Goal: Transaction & Acquisition: Purchase product/service

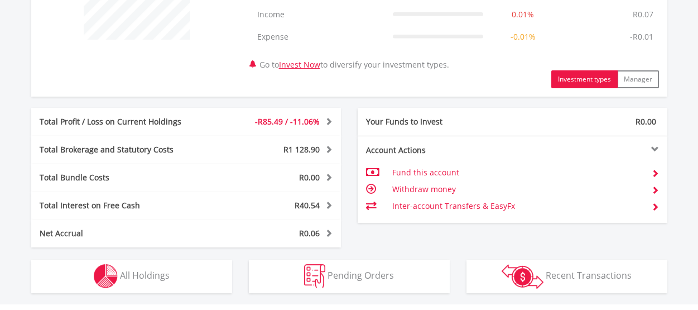
scroll to position [558, 0]
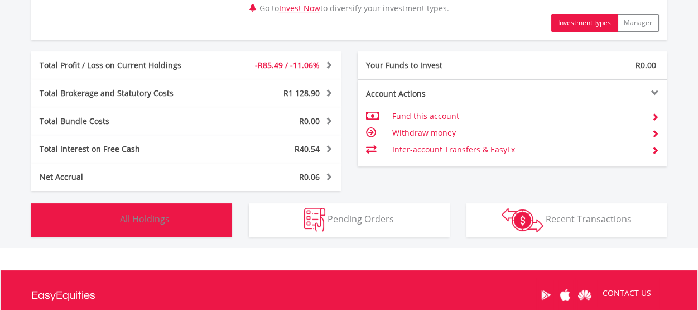
click at [143, 214] on span "All Holdings" at bounding box center [145, 219] width 50 height 12
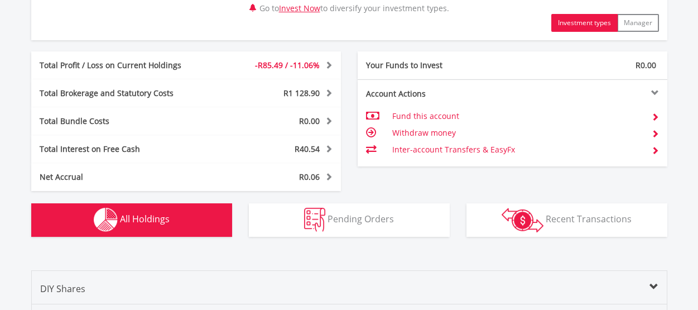
scroll to position [827, 0]
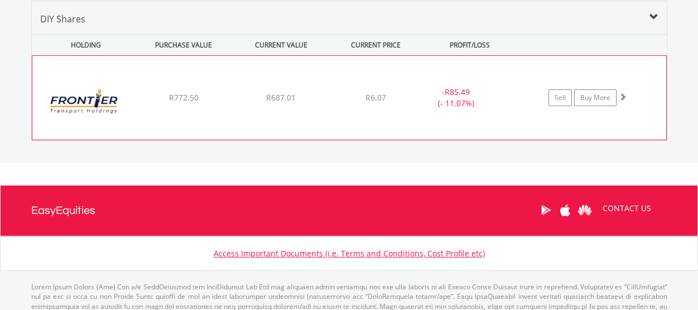
click at [320, 96] on div "R687.01" at bounding box center [281, 97] width 95 height 11
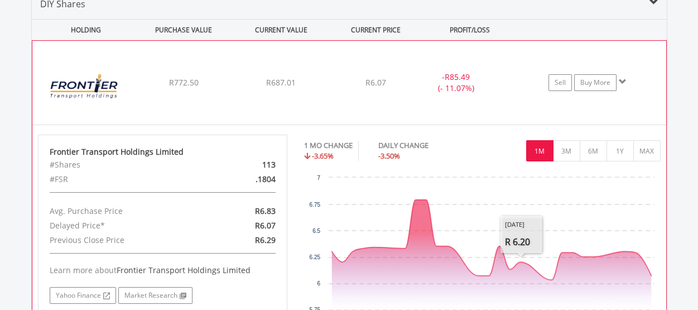
scroll to position [715, 0]
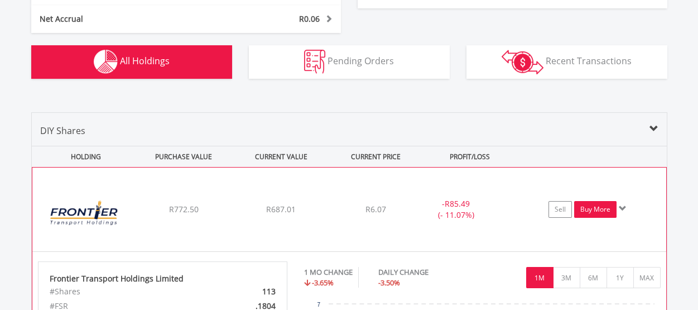
click at [594, 212] on link "Buy More" at bounding box center [595, 209] width 42 height 17
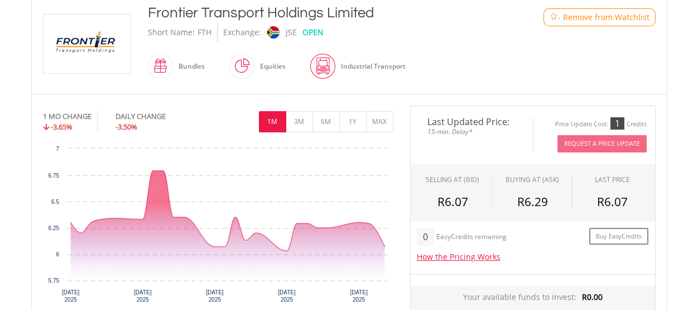
scroll to position [278, 0]
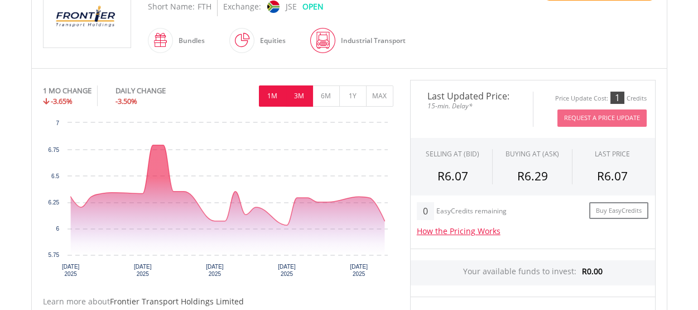
click at [299, 97] on button "3M" at bounding box center [299, 95] width 27 height 21
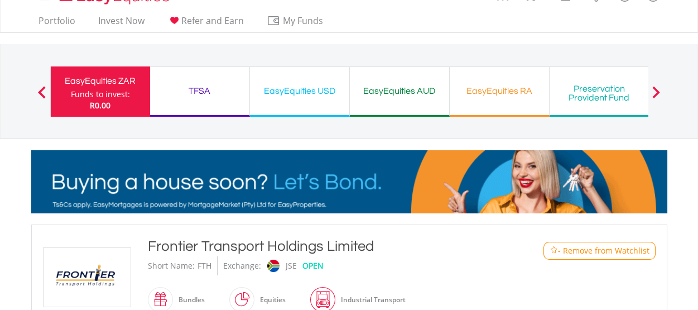
scroll to position [0, 0]
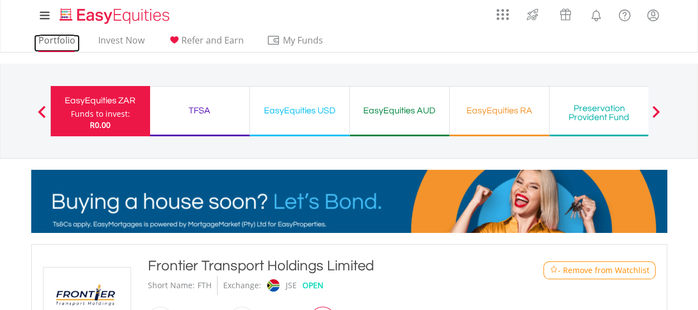
click at [61, 42] on link "Portfolio" at bounding box center [57, 43] width 46 height 17
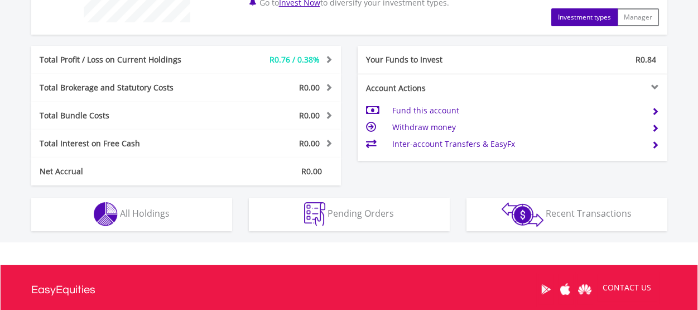
scroll to position [614, 0]
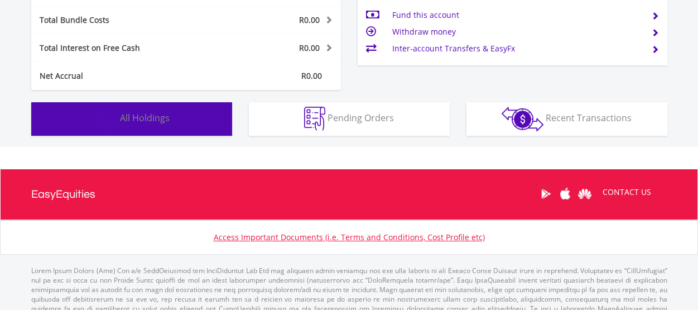
click at [160, 126] on button "Holdings All Holdings" at bounding box center [131, 118] width 201 height 33
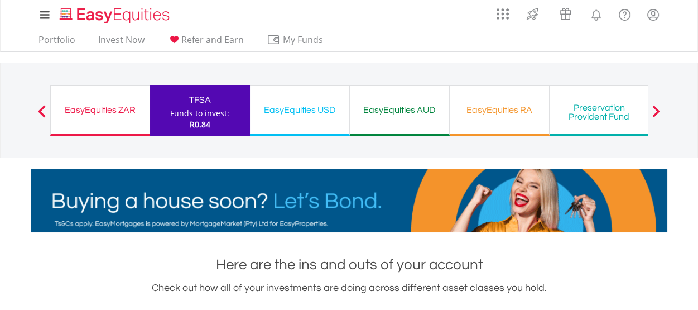
scroll to position [0, 0]
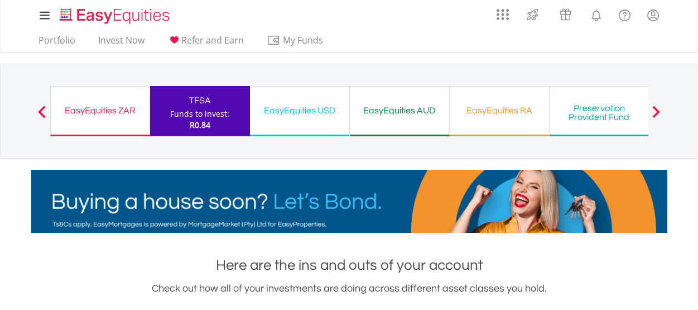
click at [104, 109] on div "EasyEquities ZAR" at bounding box center [99, 111] width 85 height 16
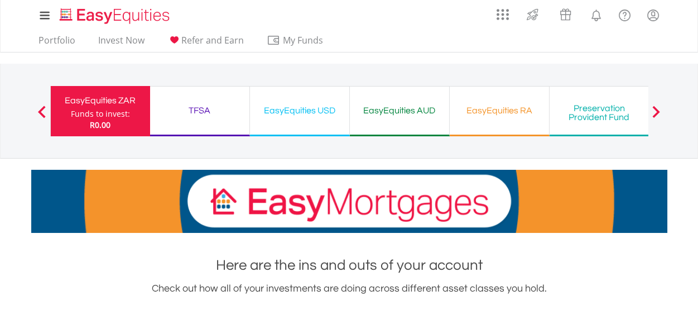
click at [655, 115] on span at bounding box center [656, 111] width 8 height 12
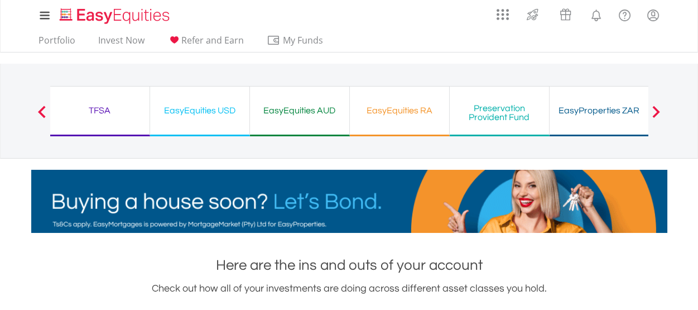
click at [655, 115] on span at bounding box center [656, 111] width 8 height 12
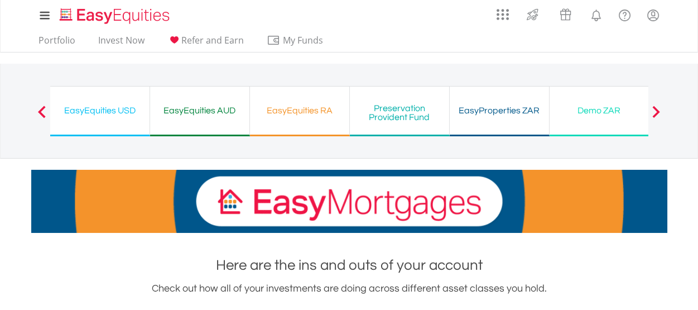
click at [655, 115] on span at bounding box center [656, 111] width 8 height 12
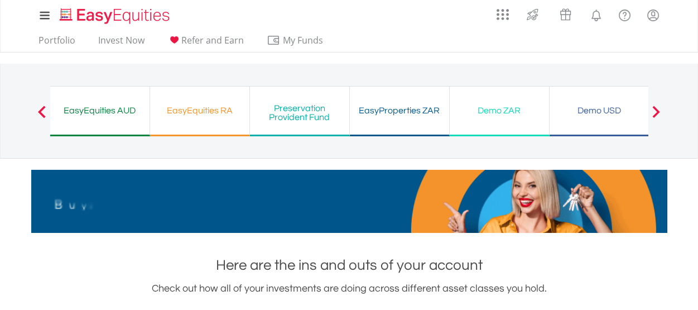
click at [492, 107] on div "Demo ZAR" at bounding box center [500, 111] width 86 height 16
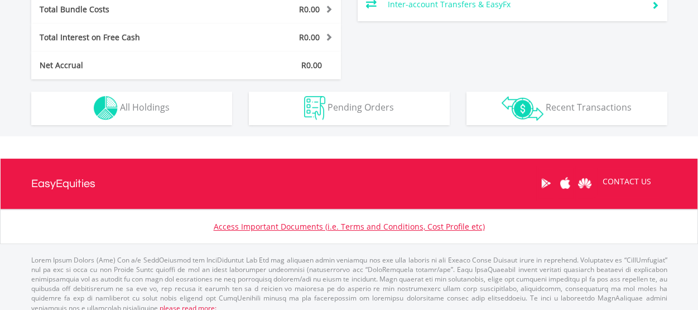
scroll to position [656, 0]
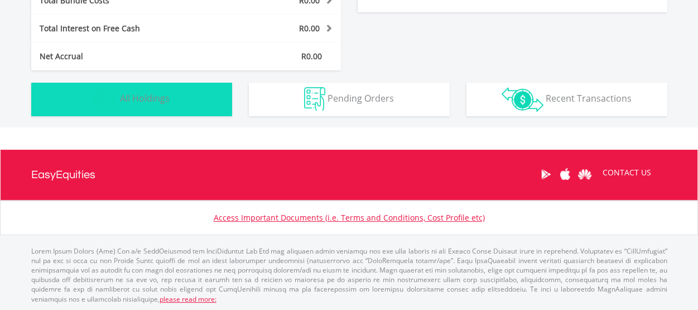
click at [159, 98] on span "All Holdings" at bounding box center [145, 98] width 50 height 12
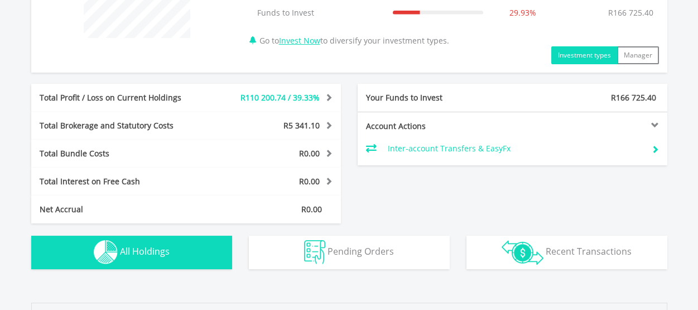
scroll to position [247, 0]
